Goal: Check status: Check status

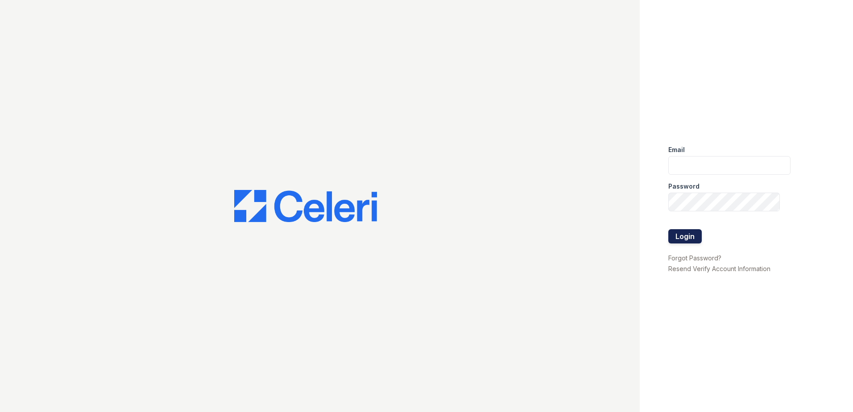
type input "renewwhitemarsh@trinity-pm.com"
click at [684, 240] on button "Login" at bounding box center [684, 236] width 33 height 14
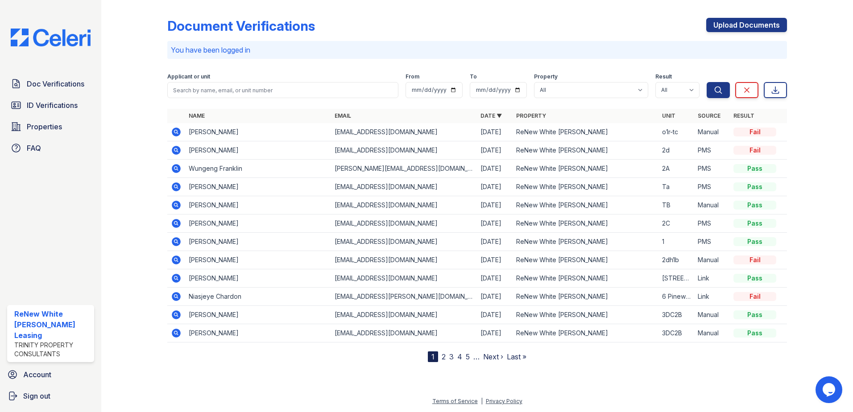
click at [176, 169] on icon at bounding box center [175, 168] width 2 height 2
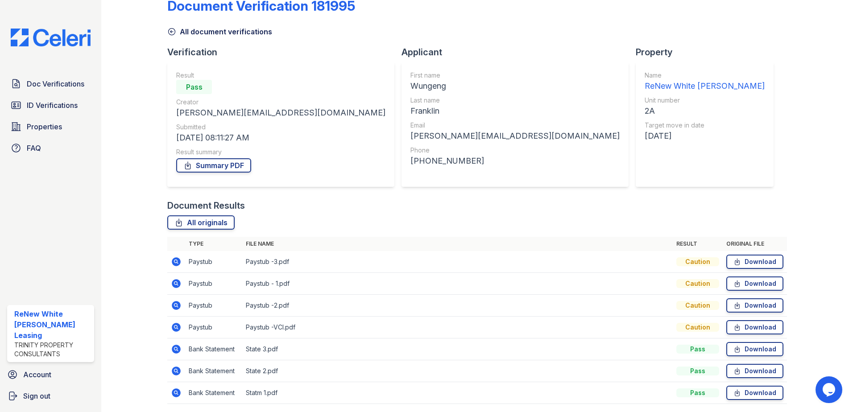
scroll to position [51, 0]
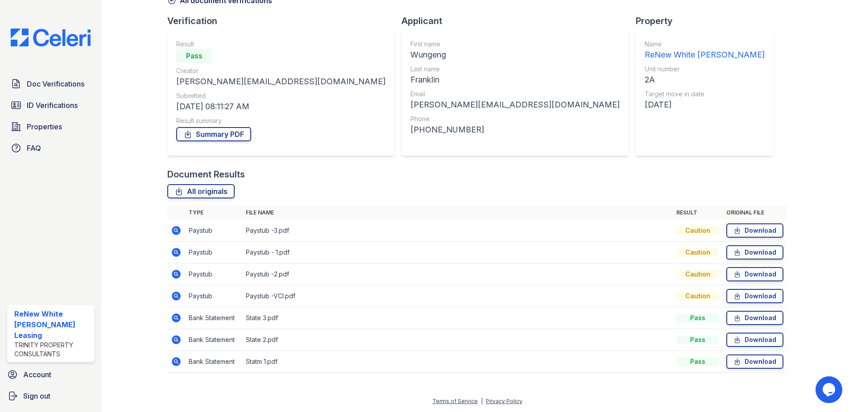
click at [175, 319] on icon at bounding box center [176, 318] width 11 height 11
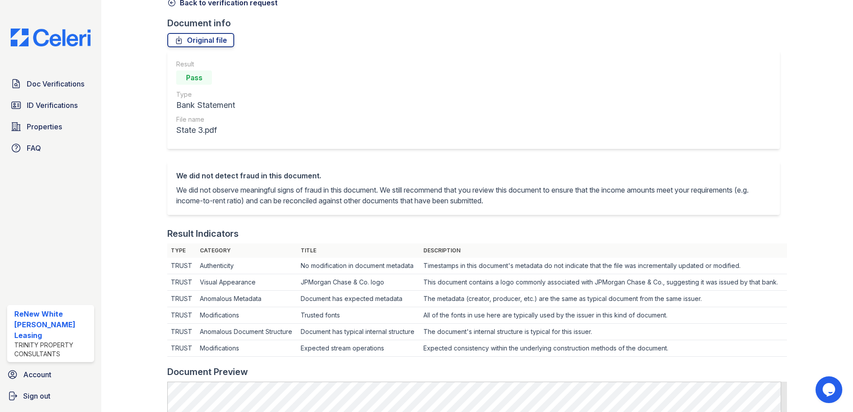
scroll to position [45, 0]
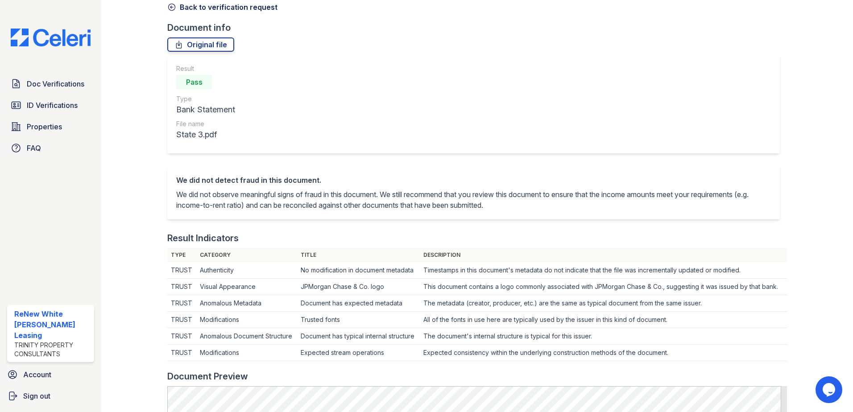
click at [197, 10] on link "Back to verification request" at bounding box center [222, 7] width 110 height 11
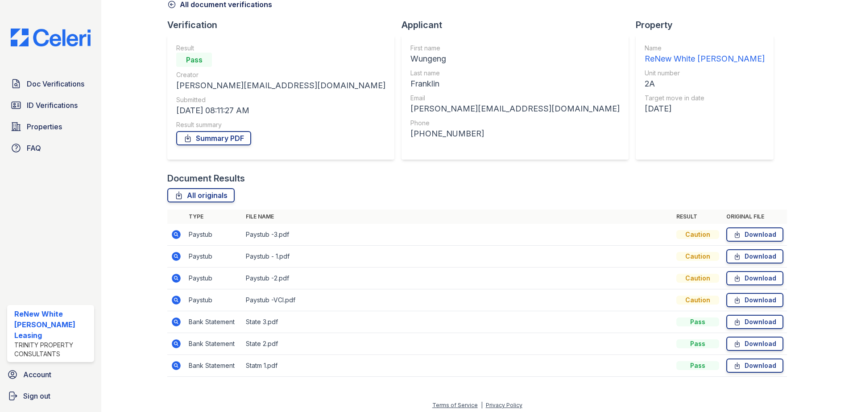
scroll to position [51, 0]
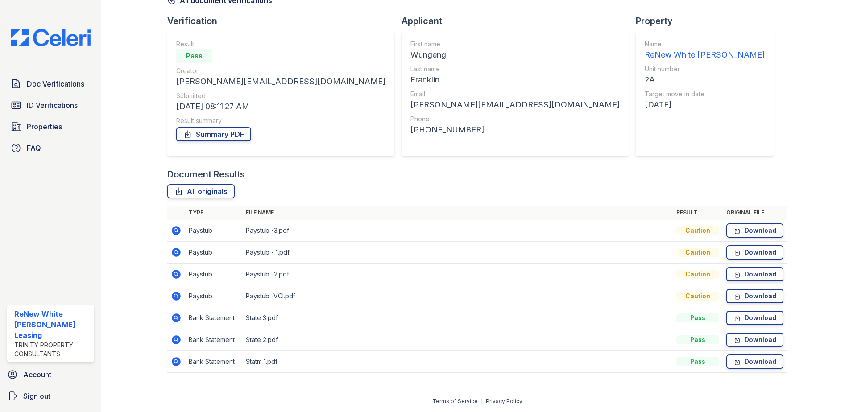
click at [176, 339] on icon at bounding box center [175, 339] width 2 height 2
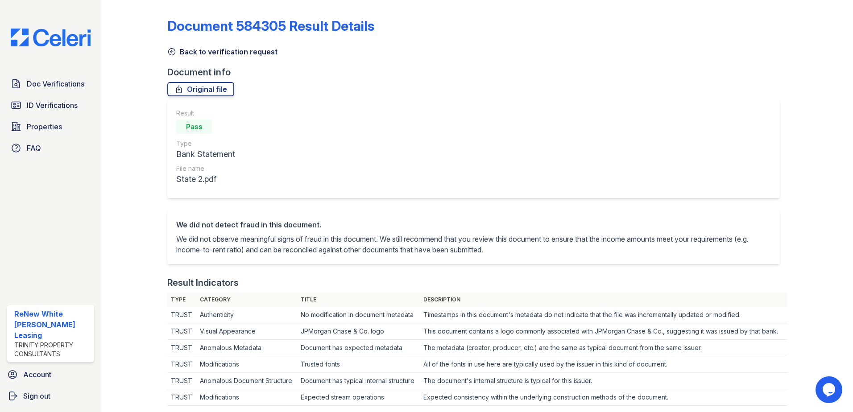
click at [181, 55] on link "Back to verification request" at bounding box center [222, 51] width 110 height 11
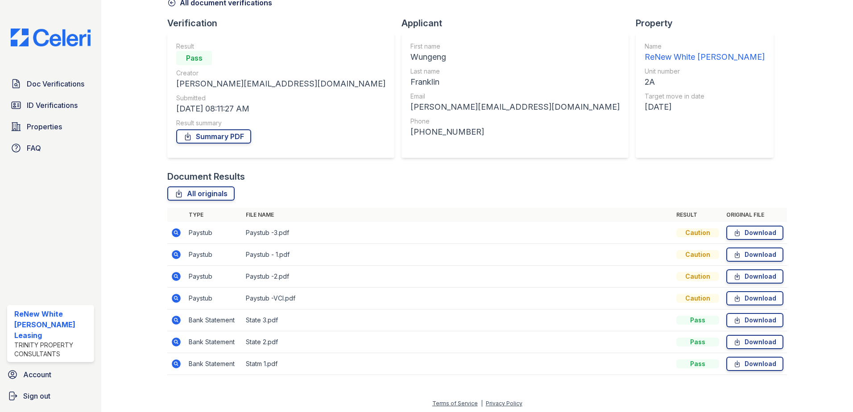
scroll to position [51, 0]
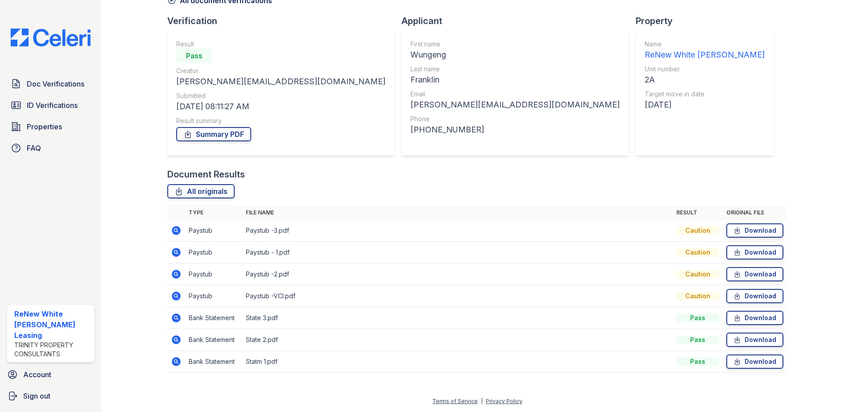
click at [169, 367] on td at bounding box center [176, 362] width 18 height 22
click at [175, 358] on icon at bounding box center [176, 361] width 9 height 9
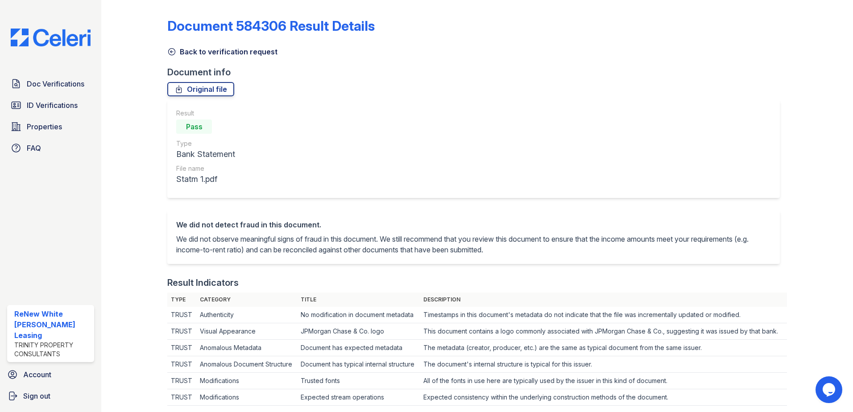
click at [183, 52] on link "Back to verification request" at bounding box center [222, 51] width 110 height 11
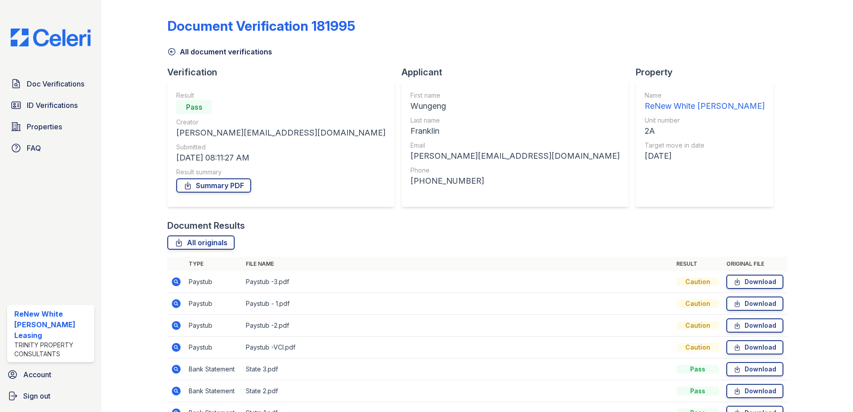
click at [180, 343] on icon at bounding box center [176, 347] width 11 height 11
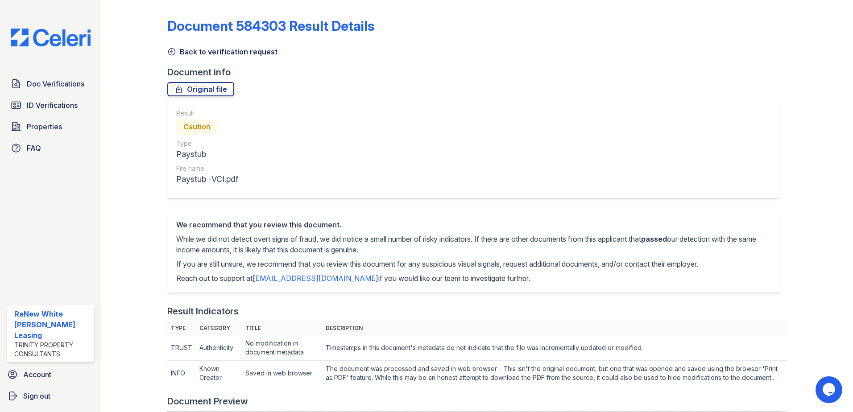
click at [189, 53] on link "Back to verification request" at bounding box center [222, 51] width 110 height 11
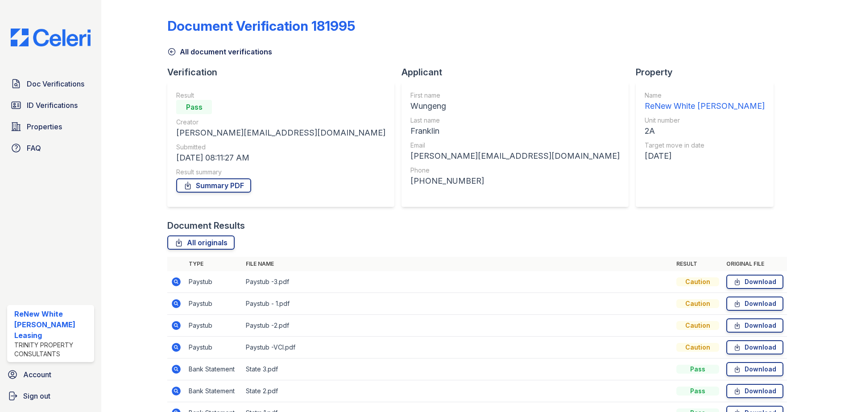
click at [176, 326] on icon at bounding box center [175, 325] width 2 height 2
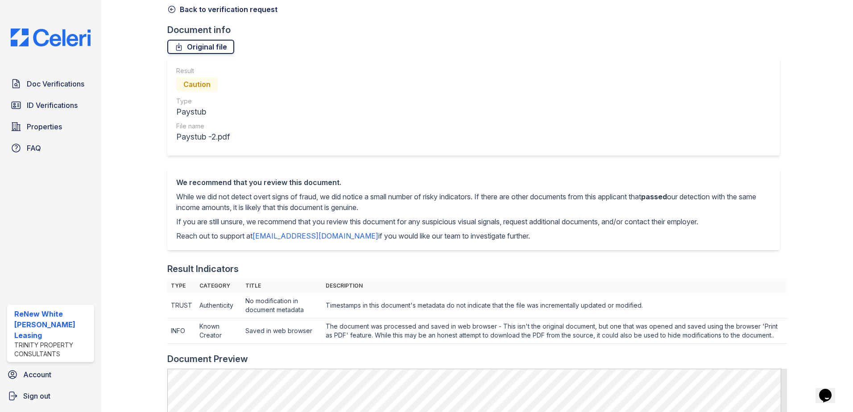
scroll to position [40, 0]
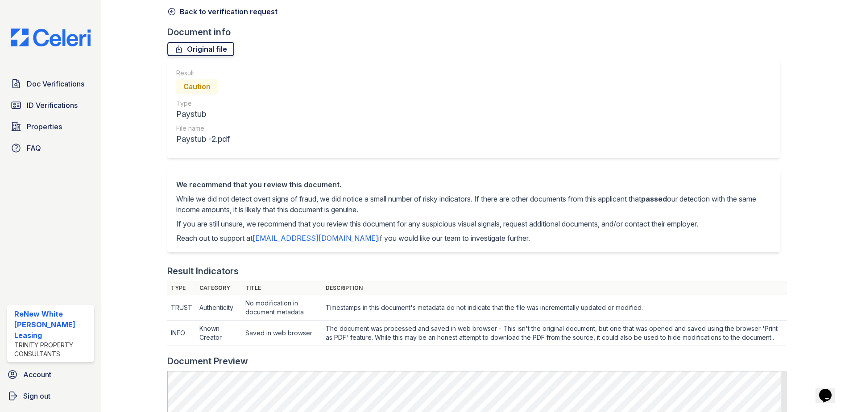
click at [215, 54] on link "Original file" at bounding box center [200, 49] width 67 height 14
click at [235, 13] on link "Back to verification request" at bounding box center [222, 11] width 110 height 11
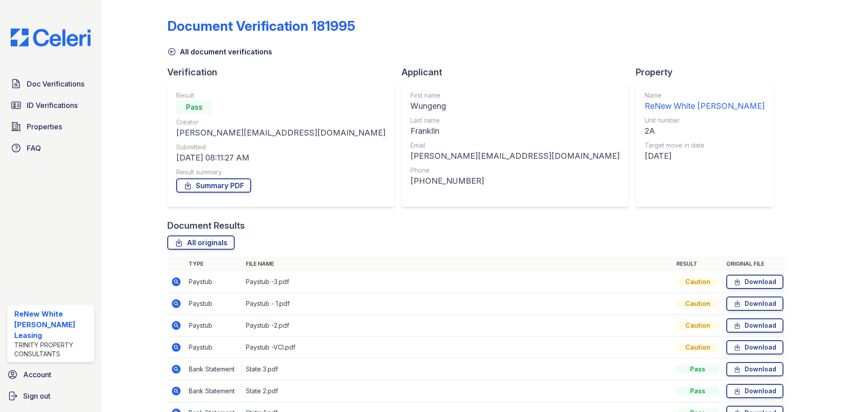
click at [174, 303] on icon at bounding box center [176, 303] width 11 height 11
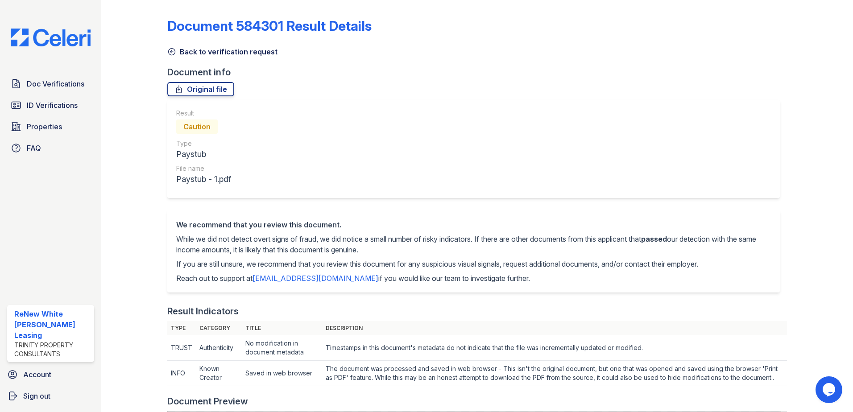
click at [194, 51] on link "Back to verification request" at bounding box center [222, 51] width 110 height 11
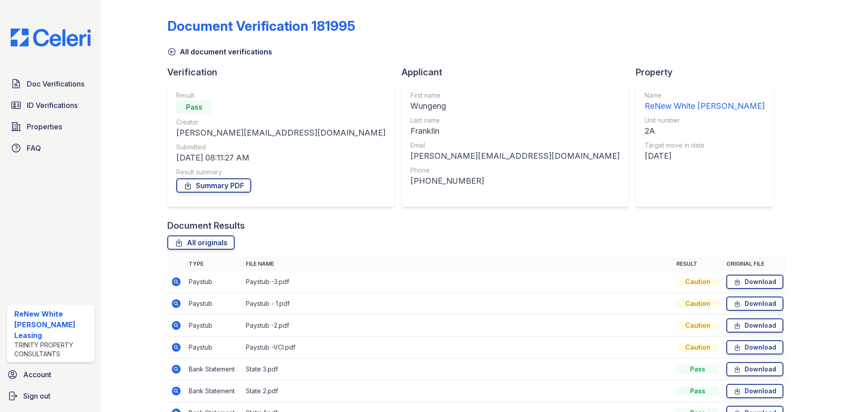
click at [176, 281] on icon at bounding box center [175, 281] width 2 height 2
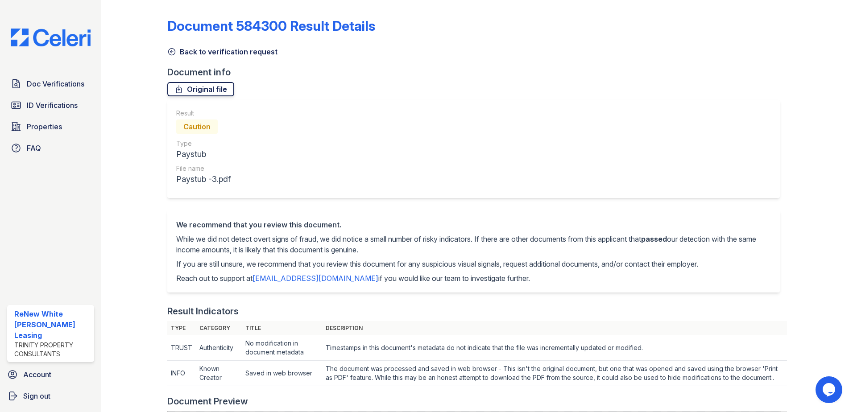
click at [194, 89] on link "Original file" at bounding box center [200, 89] width 67 height 14
click at [226, 57] on div "Document 584300 Result Details Back to verification request Document info Origi…" at bounding box center [477, 414] width 620 height 820
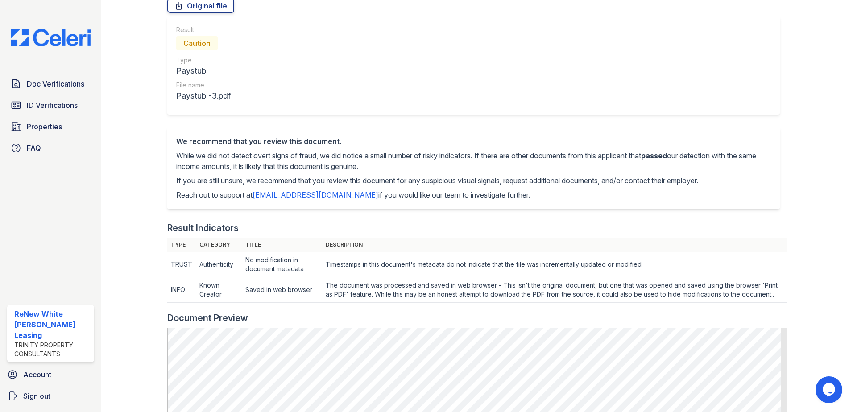
scroll to position [89, 0]
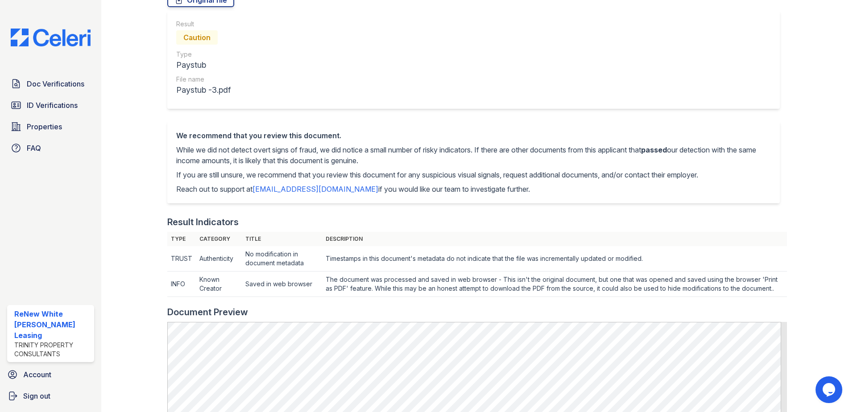
click at [793, 223] on div at bounding box center [813, 324] width 52 height 820
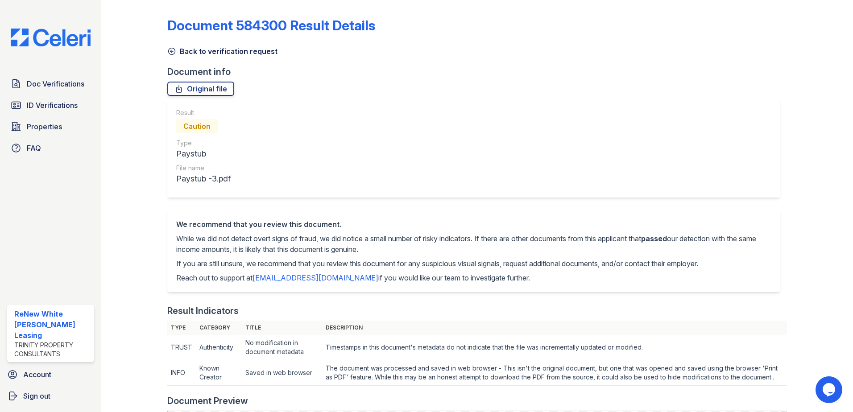
scroll to position [0, 0]
click at [204, 51] on link "Back to verification request" at bounding box center [222, 51] width 110 height 11
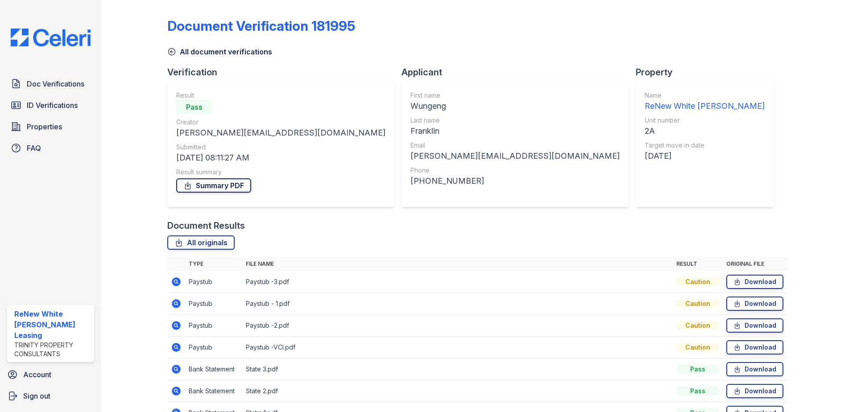
click at [207, 188] on link "Summary PDF" at bounding box center [213, 185] width 75 height 14
click at [57, 111] on span "ID Verifications" at bounding box center [52, 105] width 51 height 11
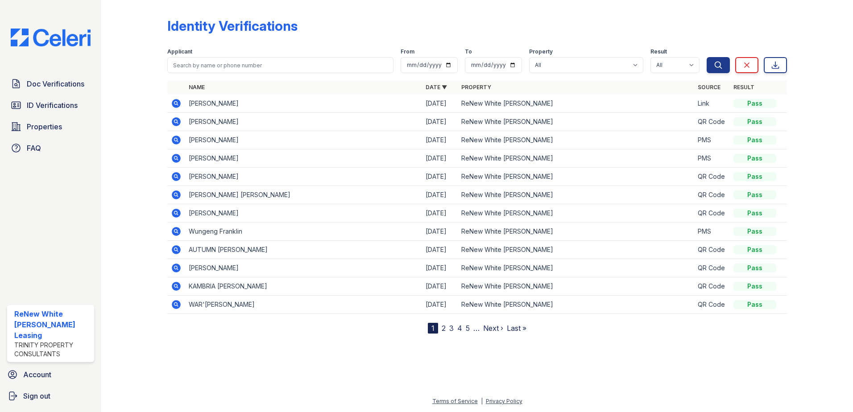
click at [179, 231] on icon at bounding box center [176, 231] width 9 height 9
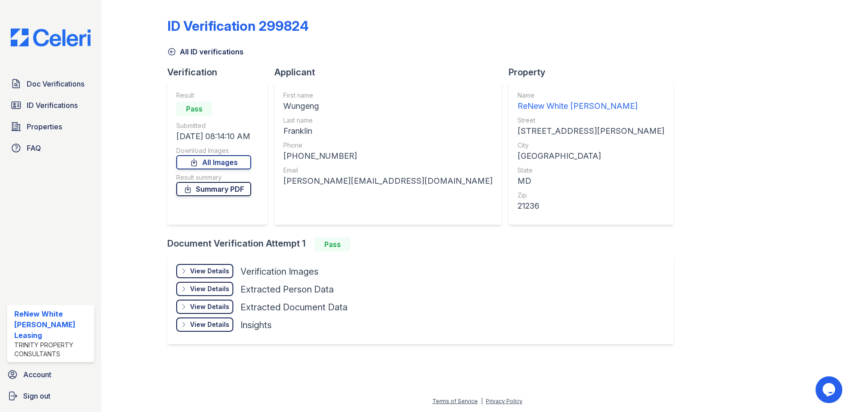
click at [227, 187] on link "Summary PDF" at bounding box center [213, 189] width 75 height 14
click at [35, 79] on span "Doc Verifications" at bounding box center [56, 84] width 58 height 11
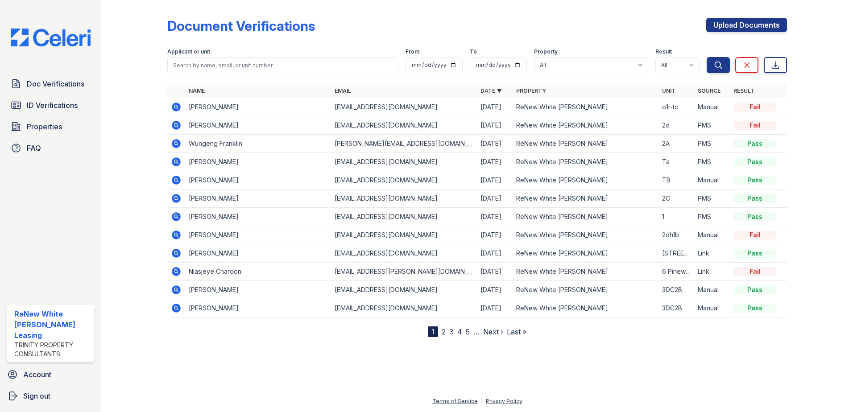
click at [179, 127] on icon at bounding box center [176, 125] width 9 height 9
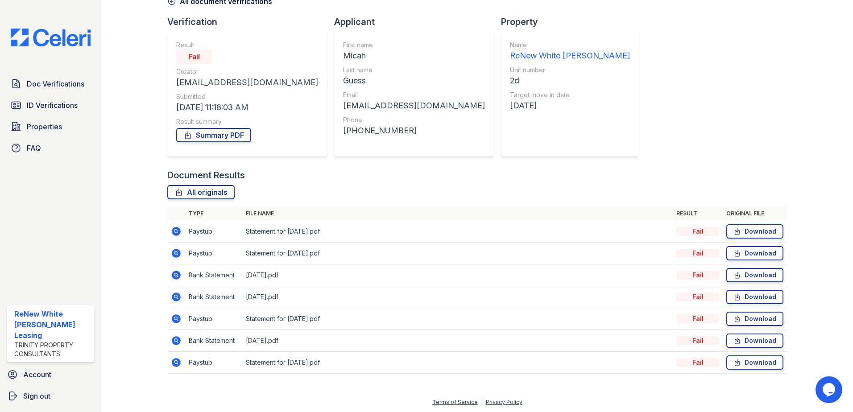
scroll to position [51, 0]
click at [58, 100] on span "ID Verifications" at bounding box center [52, 105] width 51 height 11
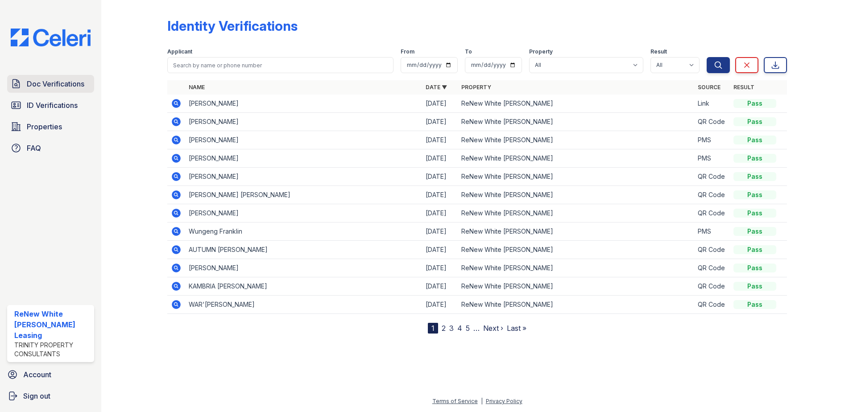
click at [45, 90] on link "Doc Verifications" at bounding box center [50, 84] width 87 height 18
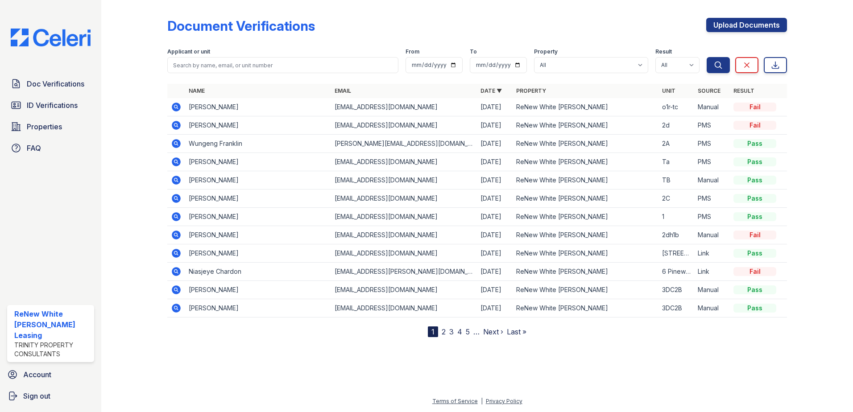
click at [178, 125] on icon at bounding box center [176, 125] width 9 height 9
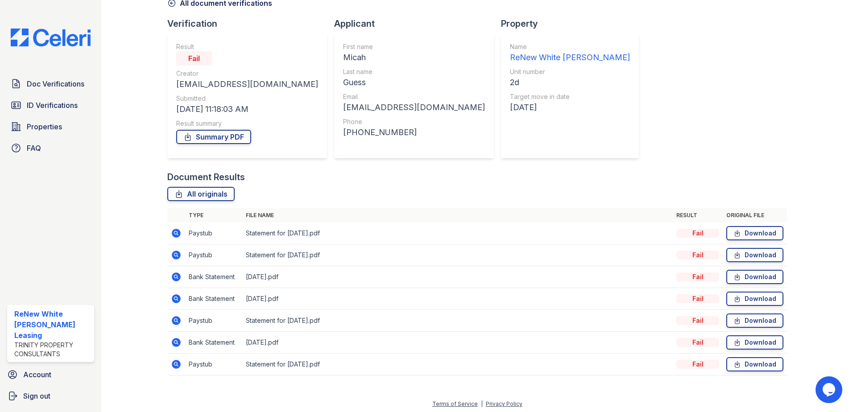
scroll to position [51, 0]
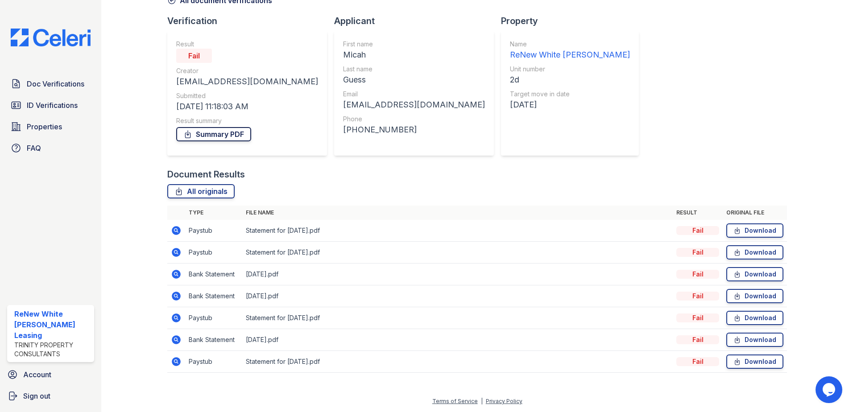
click at [237, 132] on link "Summary PDF" at bounding box center [213, 134] width 75 height 14
